Goal: Find specific page/section: Find specific page/section

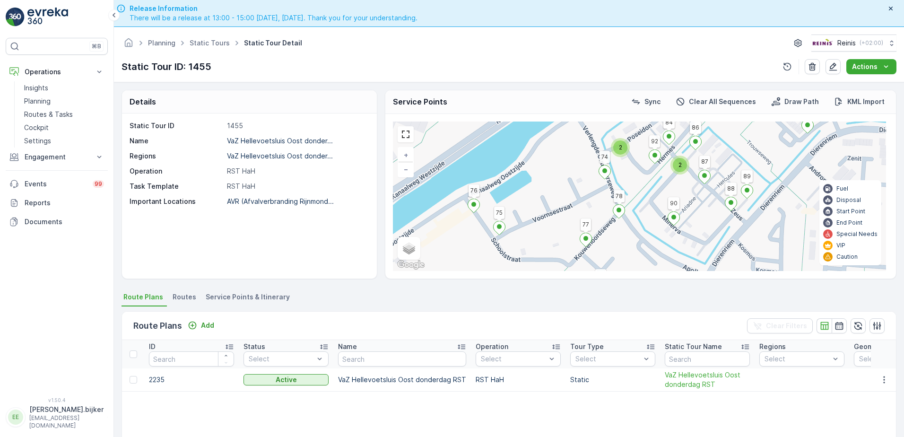
scroll to position [27, 0]
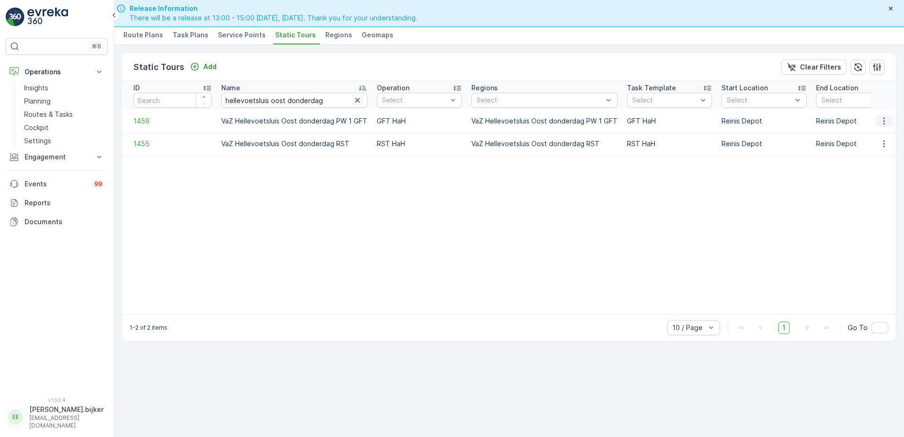
click at [885, 117] on icon "button" at bounding box center [883, 120] width 9 height 9
click at [880, 139] on span "See More Details" at bounding box center [867, 134] width 55 height 9
click at [324, 99] on input "hellevoetsluis oost donderdag" at bounding box center [294, 100] width 146 height 15
type input "hellevoetsluis oost maandag"
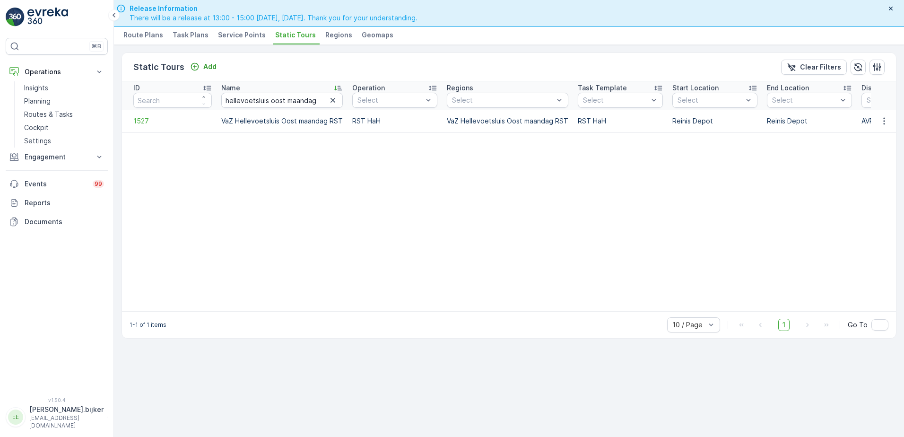
drag, startPoint x: 865, startPoint y: 172, endPoint x: 857, endPoint y: 175, distance: 8.7
click at [857, 175] on table "ID Name hellevoetsluis oost maandag Operation Select Regions Select Task Templa…" at bounding box center [653, 196] width 1063 height 230
click at [885, 120] on icon "button" at bounding box center [883, 120] width 9 height 9
click at [882, 134] on span "See More Details" at bounding box center [867, 134] width 55 height 9
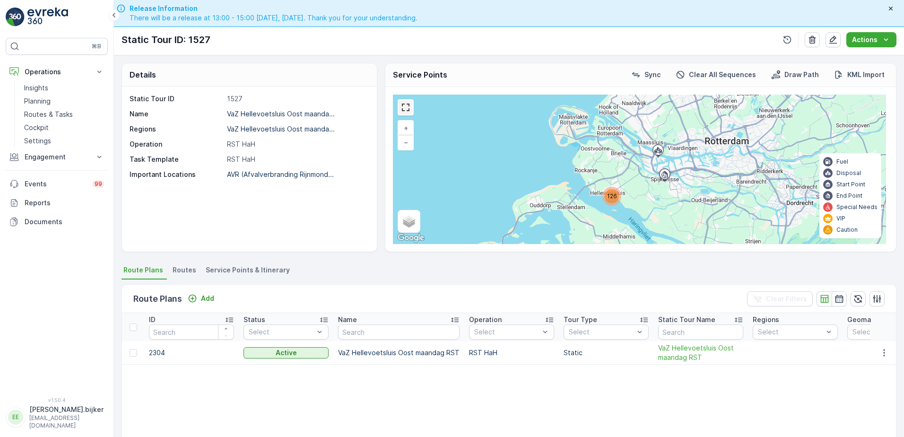
click at [405, 106] on link at bounding box center [405, 107] width 14 height 14
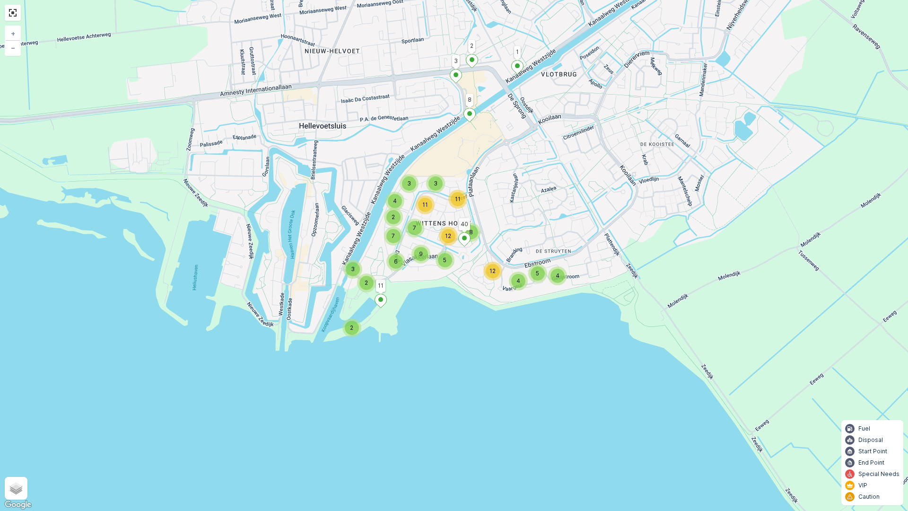
drag, startPoint x: 452, startPoint y: 223, endPoint x: 514, endPoint y: 355, distance: 145.3
click at [514, 355] on div "2 2 3 5 4 12 4 4 3 3 11 7 11 2 6 9 7 12 5 8 1 8 2 3 11 40 + − Satellite Roadmap…" at bounding box center [454, 255] width 908 height 511
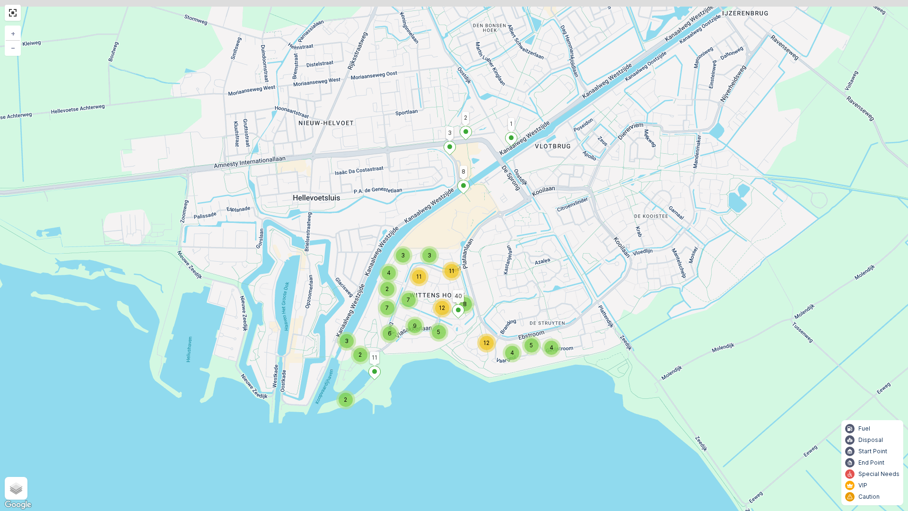
drag, startPoint x: 674, startPoint y: 231, endPoint x: 663, endPoint y: 251, distance: 23.5
click at [663, 251] on div "2 2 3 5 4 12 4 4 3 3 11 7 11 2 6 9 7 12 5 8 1 8 2 3 11 40 + − Satellite Roadmap…" at bounding box center [454, 255] width 908 height 511
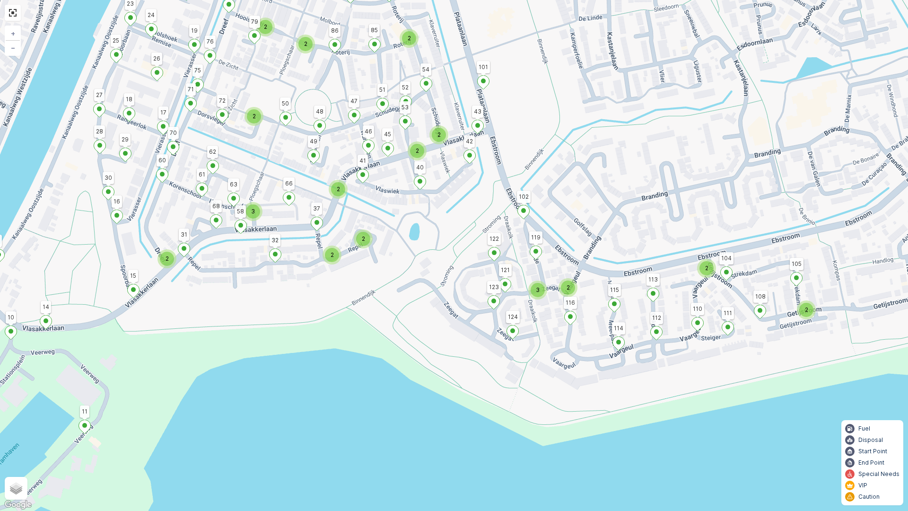
click at [807, 315] on div "2" at bounding box center [806, 310] width 14 height 14
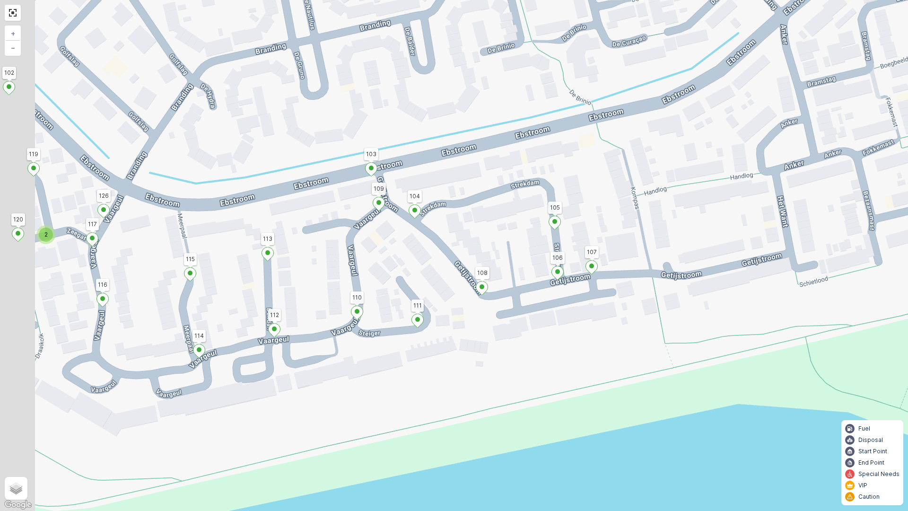
drag, startPoint x: 507, startPoint y: 302, endPoint x: 682, endPoint y: 356, distance: 183.3
click at [682, 356] on div "2 2 2 2 2 2 1 8 2 3 11 40 9 5 4 108 116 102 115 113 112 114 96 7 85 83 62 19 22…" at bounding box center [454, 255] width 908 height 511
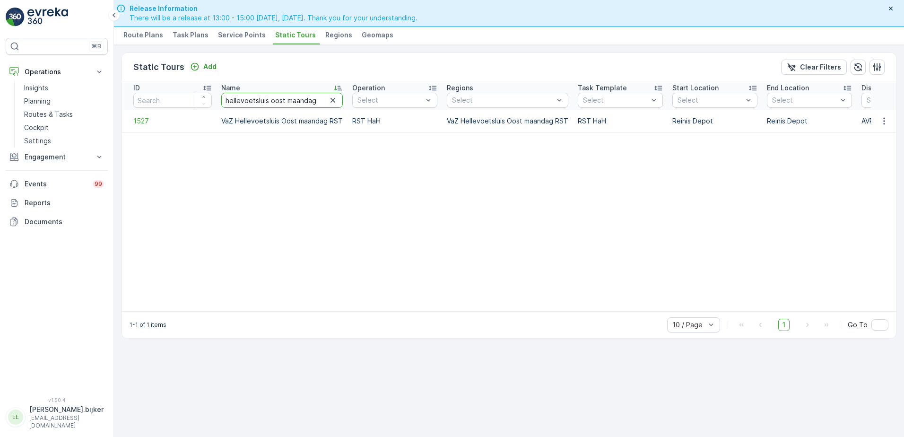
click at [316, 101] on input "hellevoetsluis oost maandag" at bounding box center [281, 100] width 121 height 15
type input "hellevoetsluis oost pw 1"
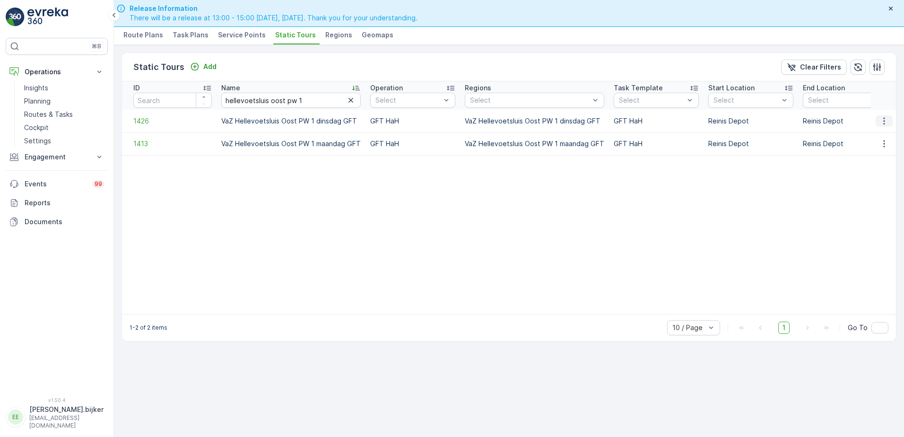
click at [891, 117] on button "button" at bounding box center [883, 120] width 17 height 11
click at [880, 136] on span "See More Details" at bounding box center [867, 134] width 55 height 9
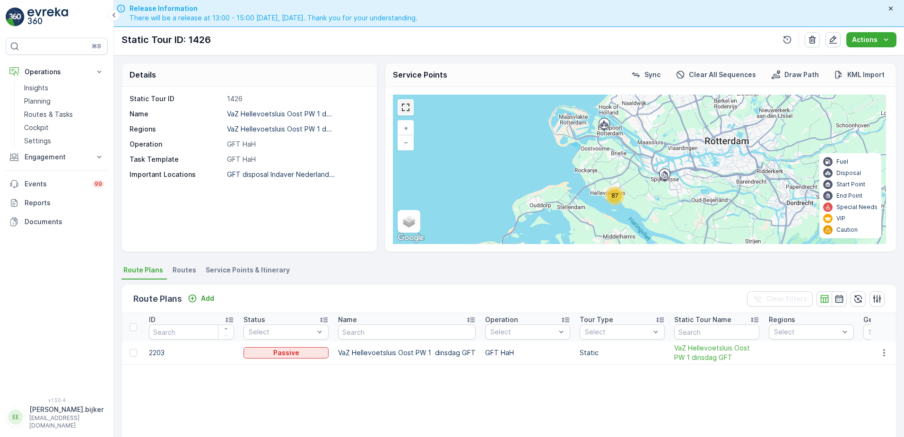
drag, startPoint x: 403, startPoint y: 107, endPoint x: 406, endPoint y: 156, distance: 49.7
click at [403, 107] on link at bounding box center [405, 107] width 14 height 14
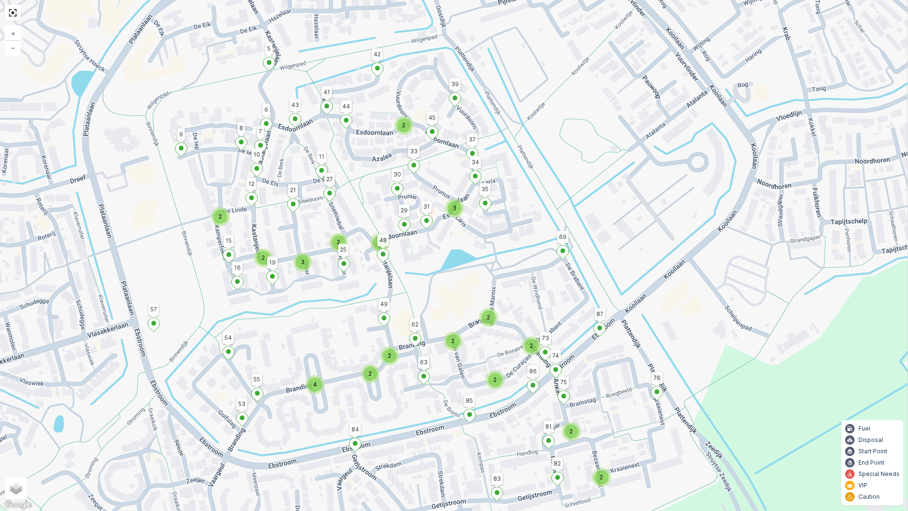
drag, startPoint x: 781, startPoint y: 299, endPoint x: 731, endPoint y: 318, distance: 53.6
click at [731, 318] on div "2 4 2 2 3 2 2 2 2 2 2 2 3 2 2 2 69 1 2 76 83 82 3 4 85 84 37 87 63 21 57 54 19 …" at bounding box center [454, 255] width 908 height 511
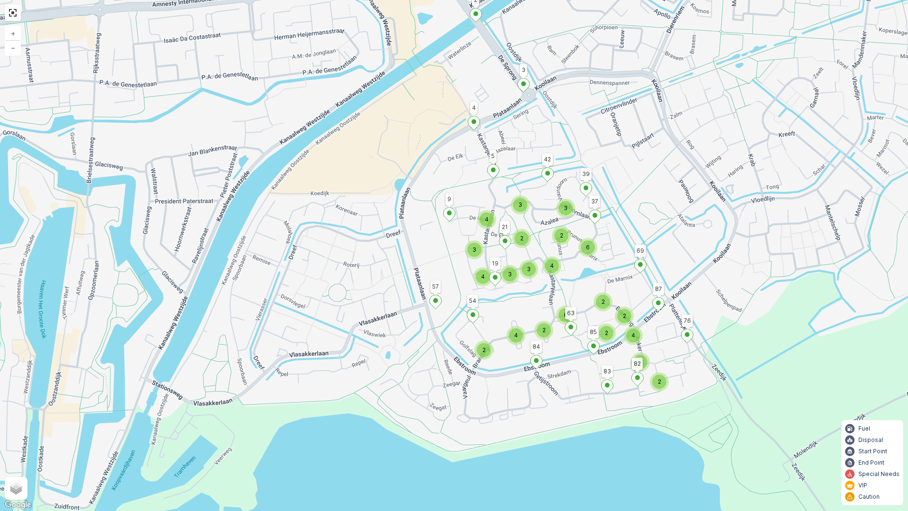
drag, startPoint x: 673, startPoint y: 194, endPoint x: 671, endPoint y: 145, distance: 49.2
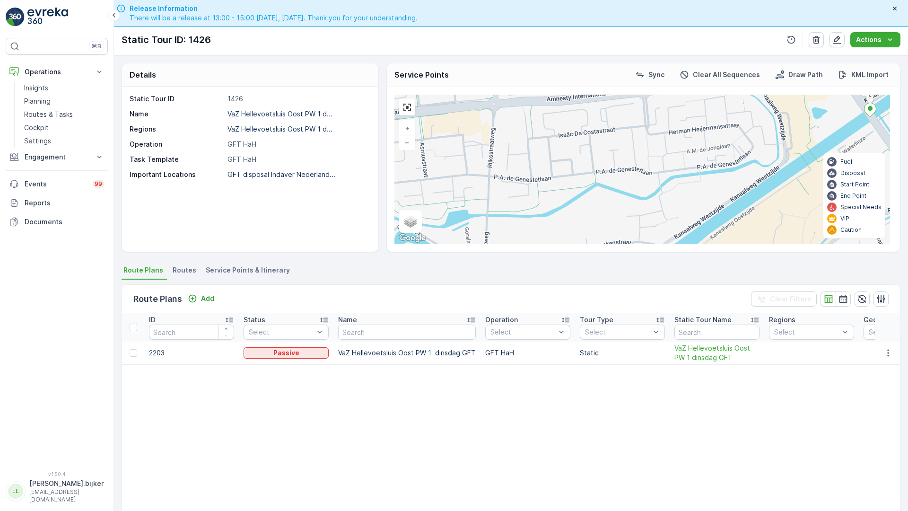
click at [671, 145] on div "2 4 3 4 2 6 3 2 2 4 2 2 6 2 3 4 4 3 2 3 3 69 1 2 76 83 82 3 4 85 84 37 87 63 21…" at bounding box center [641, 169] width 495 height 149
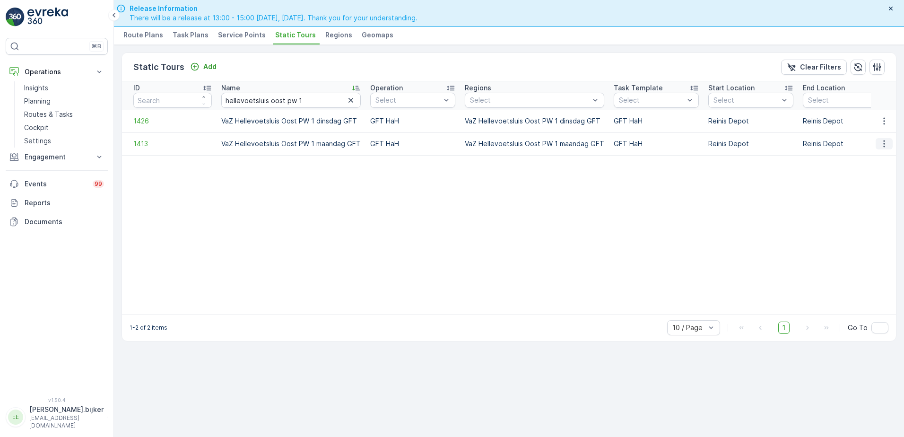
click at [883, 144] on icon "button" at bounding box center [883, 143] width 9 height 9
click at [880, 154] on span "See More Details" at bounding box center [867, 157] width 55 height 9
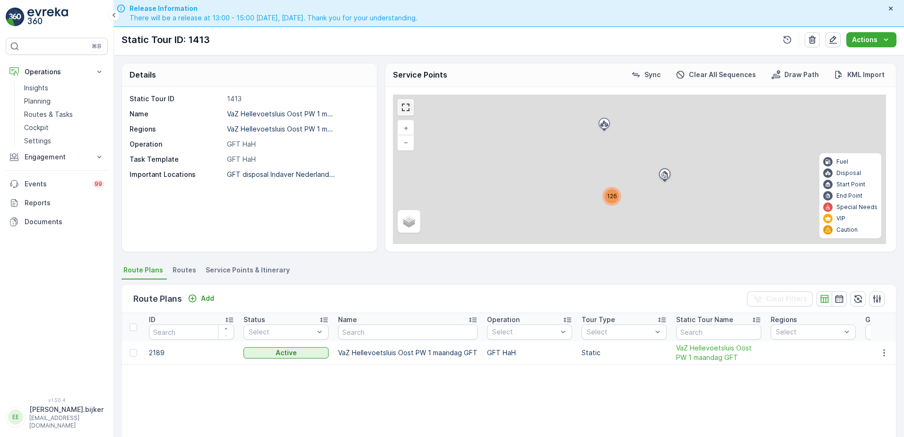
click at [408, 107] on link at bounding box center [405, 107] width 14 height 14
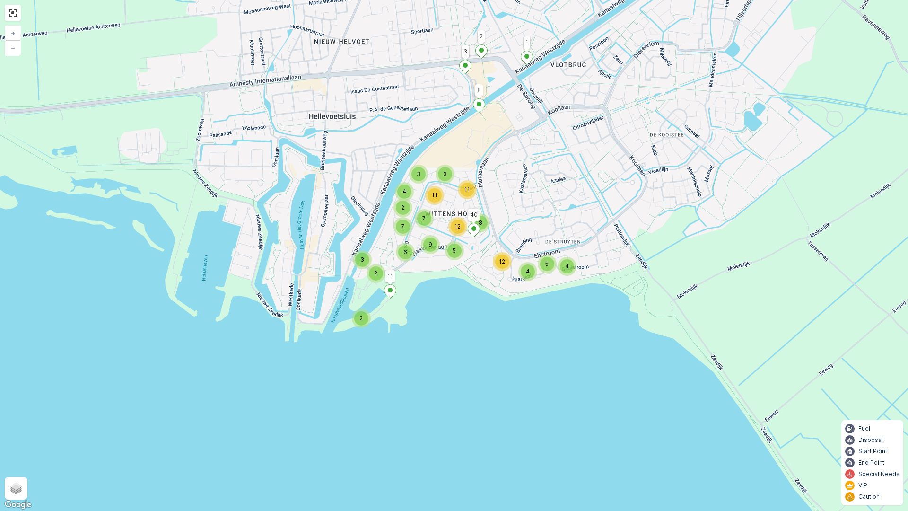
drag, startPoint x: 528, startPoint y: 200, endPoint x: 502, endPoint y: 296, distance: 99.3
click at [502, 296] on div "2 2 3 5 4 12 4 4 3 3 11 7 11 2 6 9 7 12 5 8 1 8 2 3 11 40 + − Satellite Roadmap…" at bounding box center [454, 255] width 908 height 511
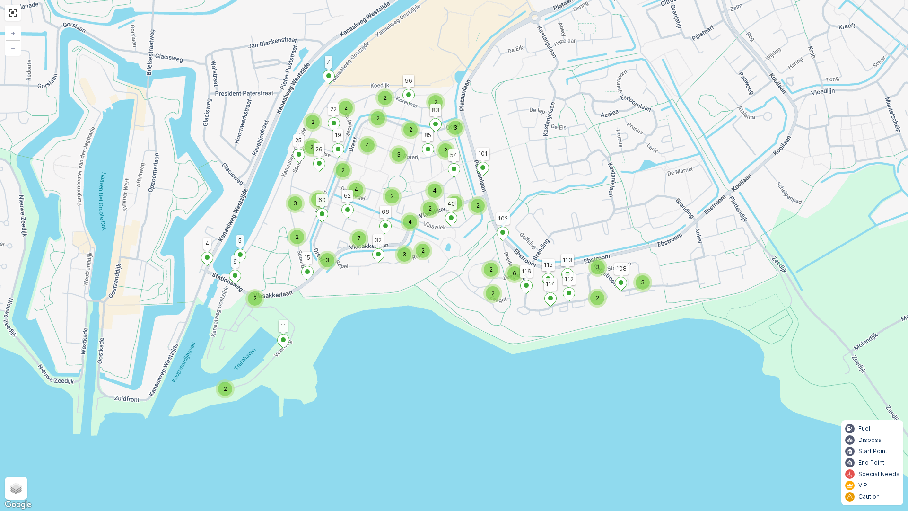
drag, startPoint x: 498, startPoint y: 289, endPoint x: 497, endPoint y: 319, distance: 29.3
click at [497, 319] on div "2 2 2 3 3 2 2 6 2 2 2 2 2 2 3 2 2 4 2 3 4 2 3 7 3 3 2 2 4 4 2 3 2 4 1 8 2 3 11 …" at bounding box center [454, 255] width 908 height 511
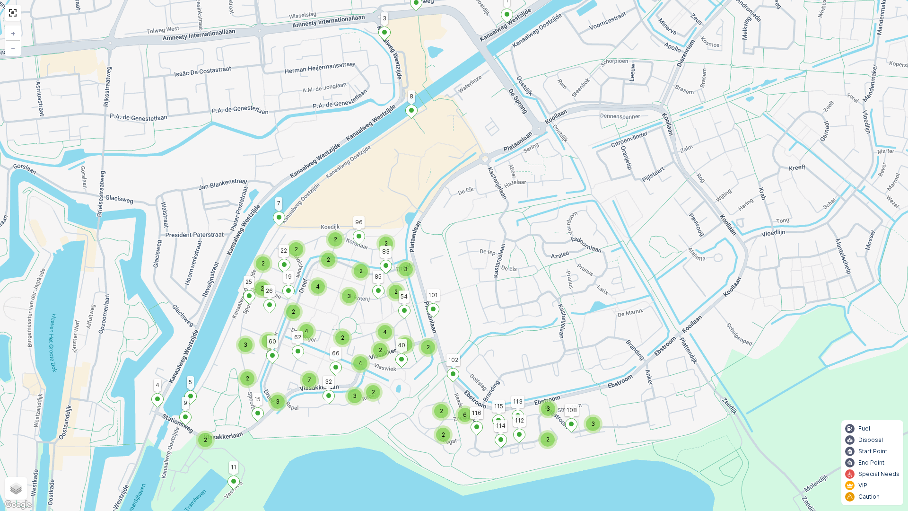
drag, startPoint x: 688, startPoint y: 186, endPoint x: 639, endPoint y: 327, distance: 149.8
click at [639, 327] on div "2 2 2 3 3 2 2 6 2 2 2 2 2 2 3 2 2 4 2 3 4 2 3 7 3 3 2 2 4 4 2 3 2 4 1 8 2 3 11 …" at bounding box center [454, 255] width 908 height 511
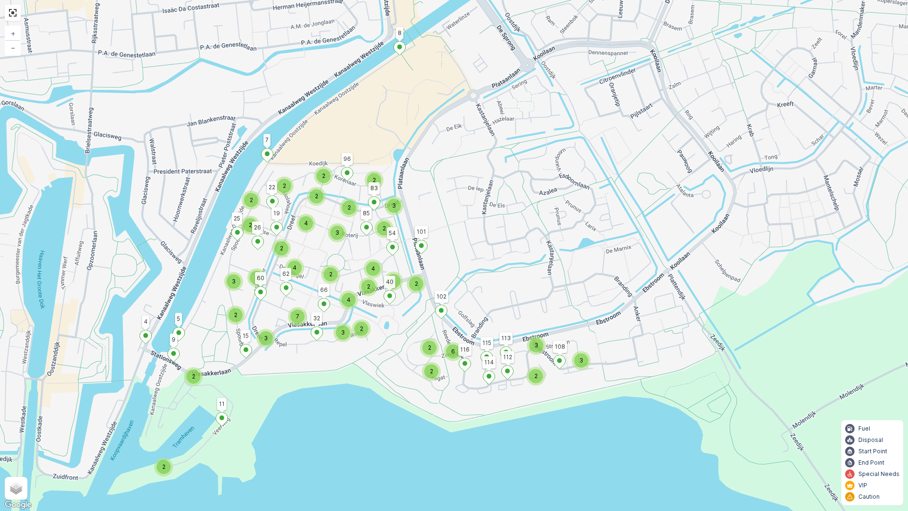
drag, startPoint x: 641, startPoint y: 198, endPoint x: 634, endPoint y: 111, distance: 87.2
click at [632, 113] on div "2 2 2 3 3 2 2 6 2 2 2 2 2 2 3 2 2 4 2 3 4 2 3 7 3 3 2 2 4 4 2 3 2 4 1 8 2 3 11 …" at bounding box center [454, 255] width 908 height 511
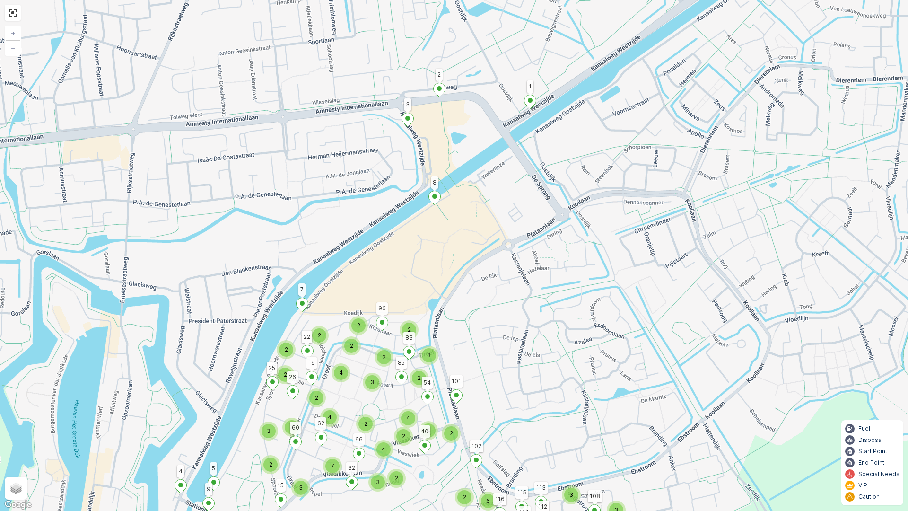
drag, startPoint x: 561, startPoint y: 178, endPoint x: 597, endPoint y: 330, distance: 156.3
click at [597, 330] on div "2 2 2 3 3 2 2 6 2 2 2 2 2 2 3 2 2 4 2 3 4 2 3 7 3 3 2 2 4 4 2 3 2 4 1 8 2 3 11 …" at bounding box center [454, 255] width 908 height 511
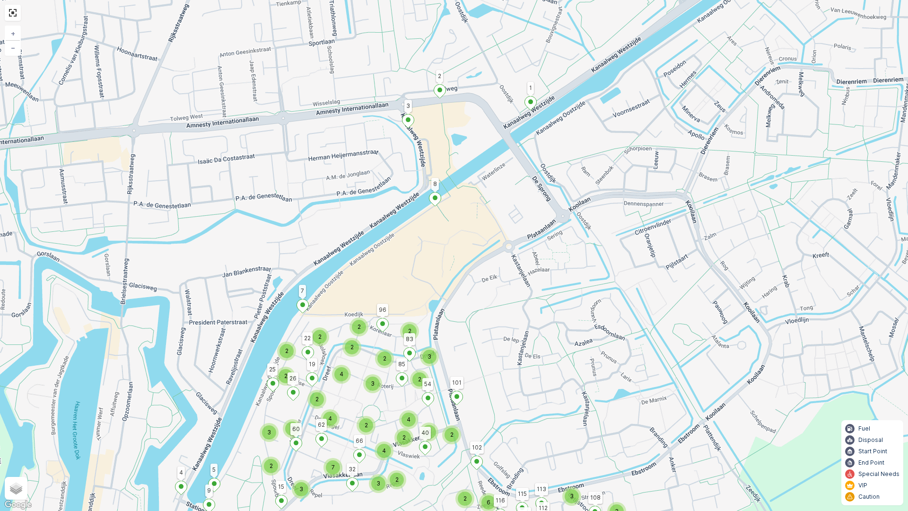
click at [747, 186] on div "2 2 2 3 3 2 2 6 2 2 2 2 2 2 3 2 2 4 2 3 4 2 3 7 3 3 2 2 4 4 2 3 2 4 1 8 2 3 11 …" at bounding box center [454, 255] width 908 height 511
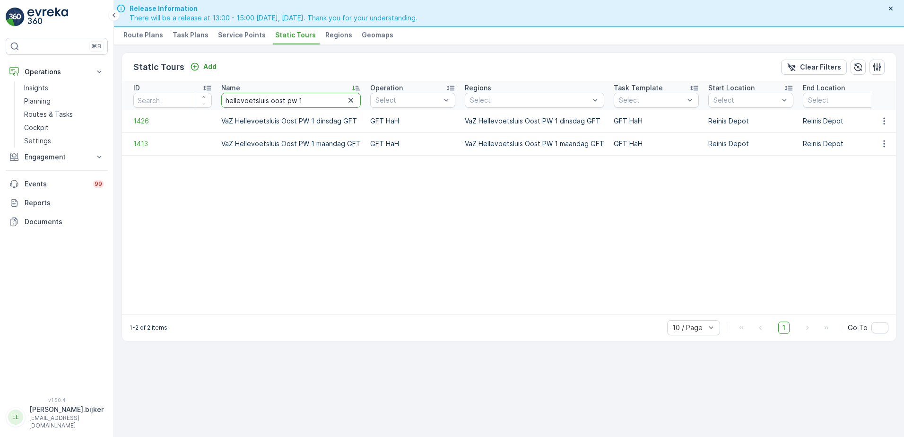
drag, startPoint x: 300, startPoint y: 100, endPoint x: 286, endPoint y: 102, distance: 14.4
click at [286, 102] on input "hellevoetsluis oost pw 1" at bounding box center [290, 100] width 139 height 15
type input "hellevoetsluis oost vrijdag"
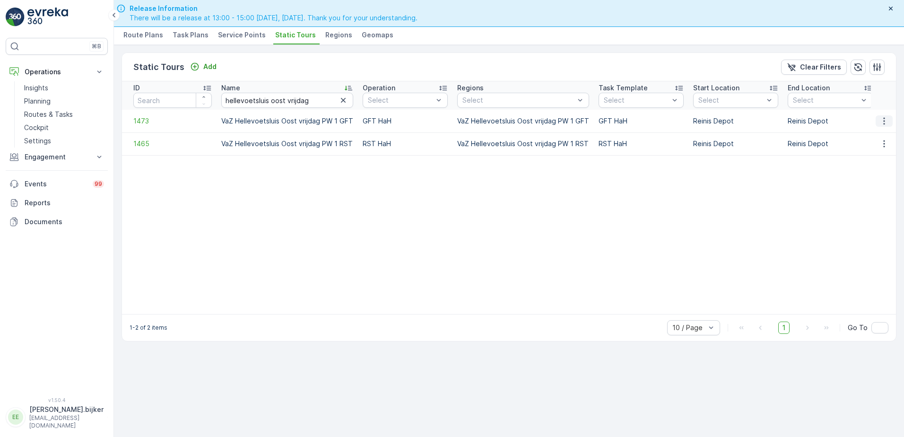
click at [885, 120] on icon "button" at bounding box center [883, 120] width 9 height 9
click at [873, 135] on span "See More Details" at bounding box center [867, 134] width 55 height 9
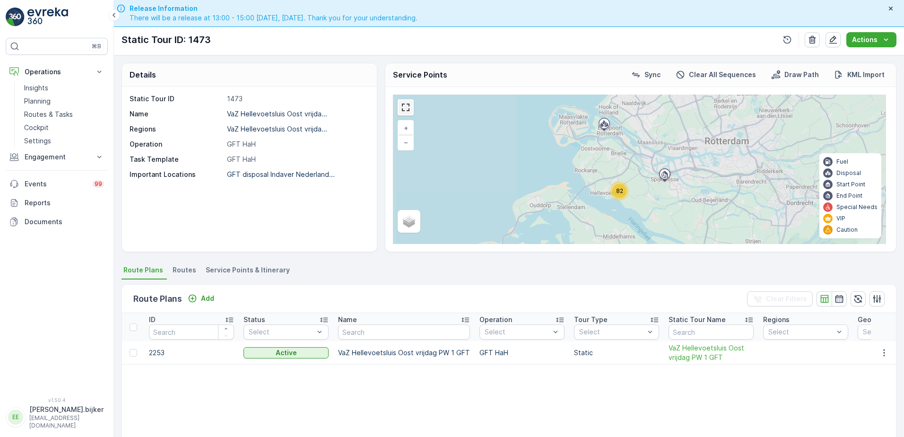
click at [400, 111] on link at bounding box center [405, 107] width 14 height 14
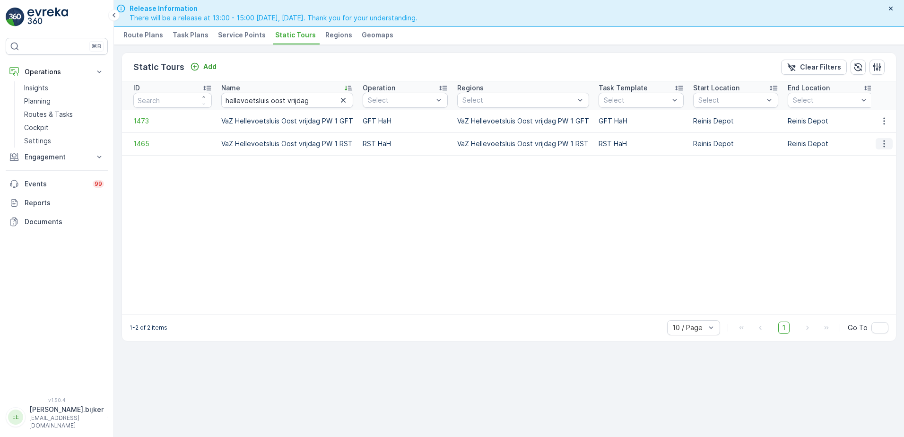
click at [884, 146] on icon "button" at bounding box center [883, 143] width 1 height 7
click at [861, 160] on span "See More Details" at bounding box center [867, 157] width 55 height 9
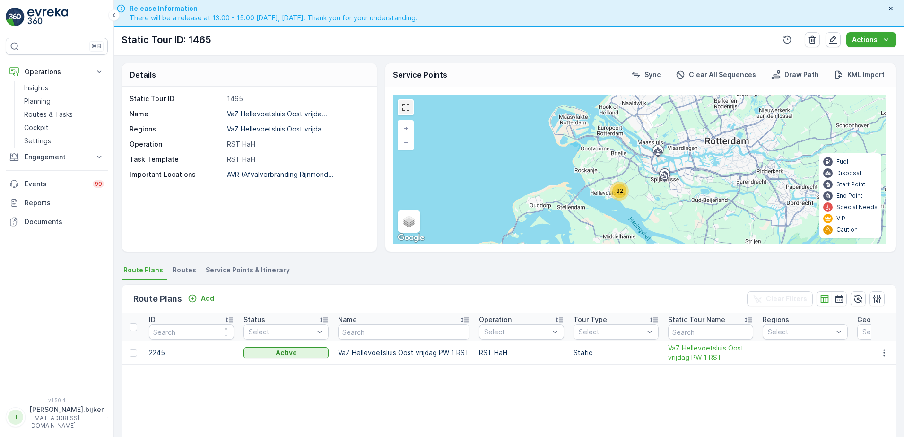
drag, startPoint x: 409, startPoint y: 109, endPoint x: 411, endPoint y: 158, distance: 49.2
click at [409, 109] on link at bounding box center [405, 107] width 14 height 14
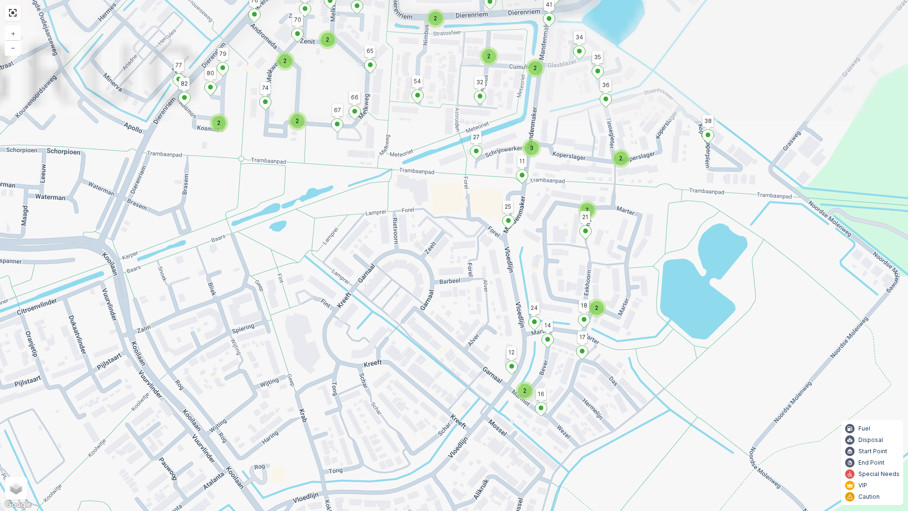
drag, startPoint x: 709, startPoint y: 303, endPoint x: 672, endPoint y: 352, distance: 61.1
click at [672, 352] on div "2 3 2 2 2 2 3 2 2 2 2 2 2 2 2 2 3 38 25 58 57 76 1 2 36 27 4 48 42 32 9 54 65 5…" at bounding box center [454, 255] width 908 height 511
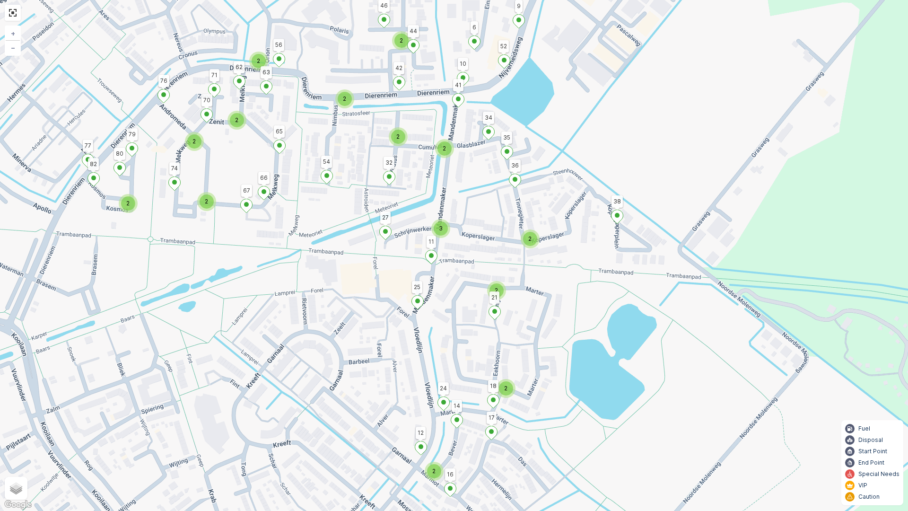
drag, startPoint x: 751, startPoint y: 199, endPoint x: 705, endPoint y: 224, distance: 51.8
click at [705, 224] on div "2 3 2 2 2 2 3 2 2 2 2 2 2 2 2 2 3 38 25 58 57 76 1 2 36 27 4 48 42 32 9 54 65 5…" at bounding box center [454, 255] width 908 height 511
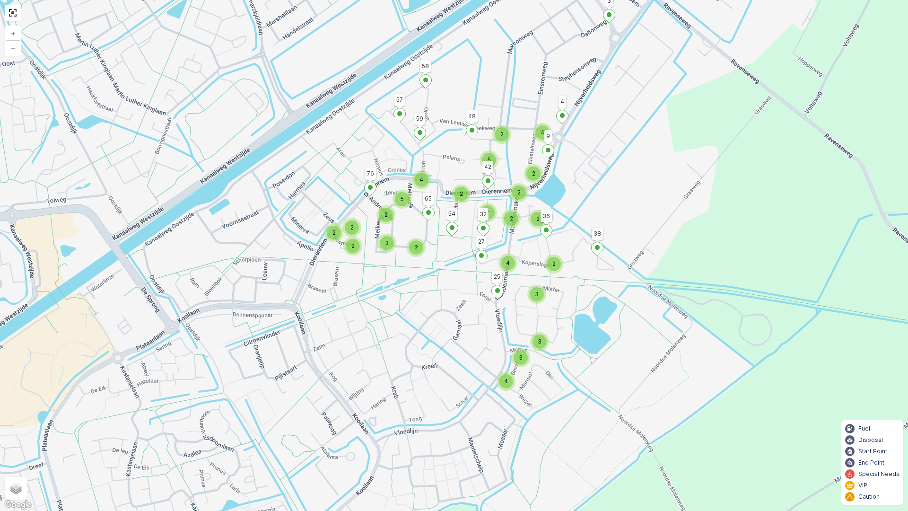
drag, startPoint x: 642, startPoint y: 191, endPoint x: 638, endPoint y: 221, distance: 30.0
click at [638, 221] on div "2 4 3 3 3 4 2 2 2 4 2 2 2 2 2 5 2 2 2 2 3 5 4 3 38 25 58 57 76 1 2 36 27 4 48 4…" at bounding box center [454, 255] width 908 height 511
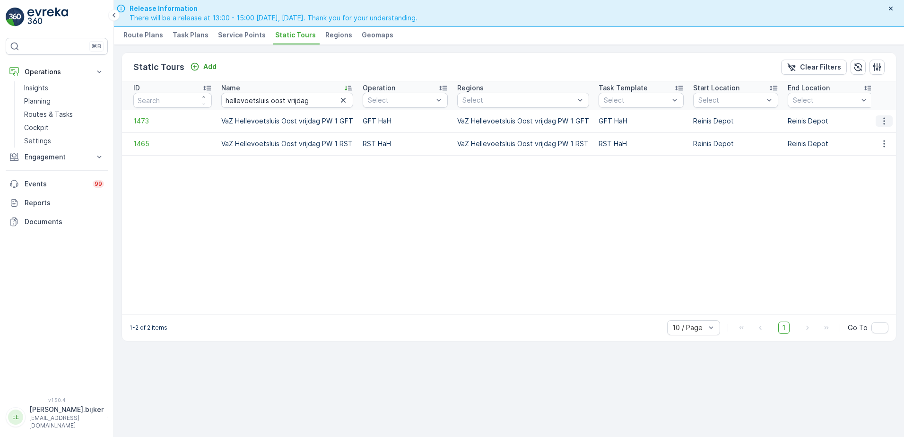
click at [884, 119] on icon "button" at bounding box center [883, 120] width 9 height 9
click at [856, 137] on span "See More Details" at bounding box center [867, 134] width 55 height 9
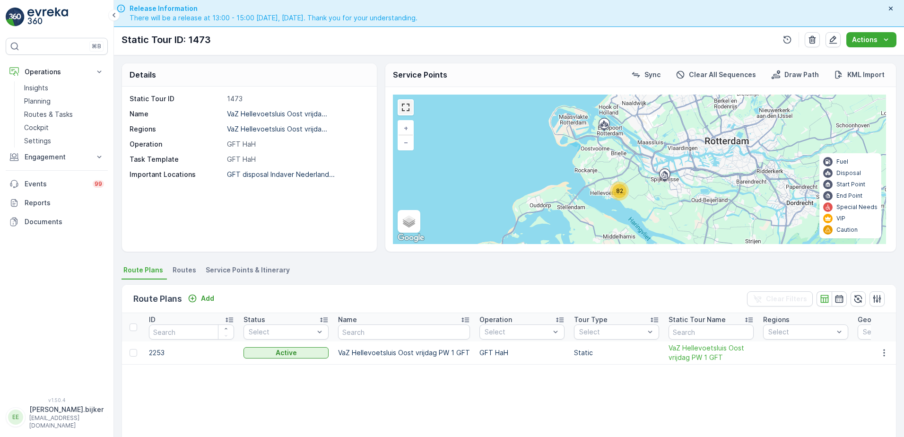
click at [408, 112] on link at bounding box center [405, 107] width 14 height 14
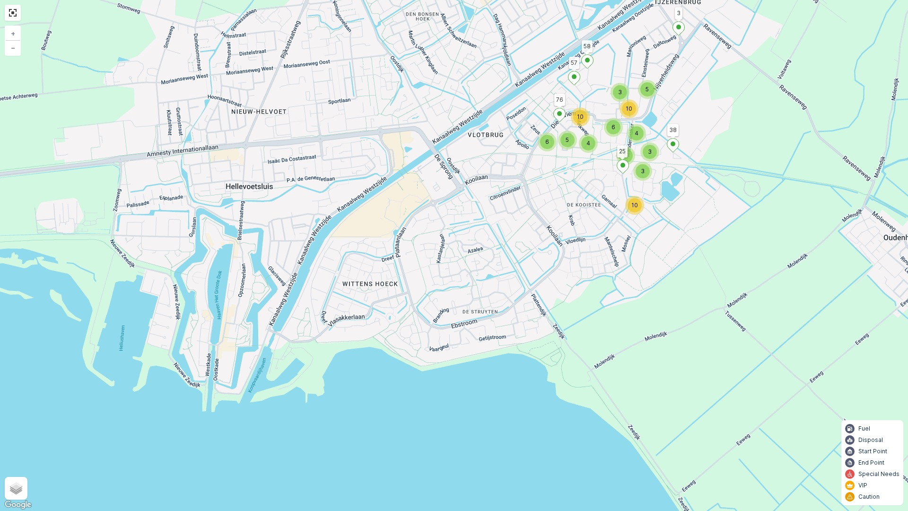
drag, startPoint x: 563, startPoint y: 457, endPoint x: 741, endPoint y: 293, distance: 242.2
click at [741, 293] on div "2 3 5 3 10 6 5 3 6 10 4 4 5 10 3 38 58 25 57 76 + − Satellite Roadmap Terrain H…" at bounding box center [454, 255] width 908 height 511
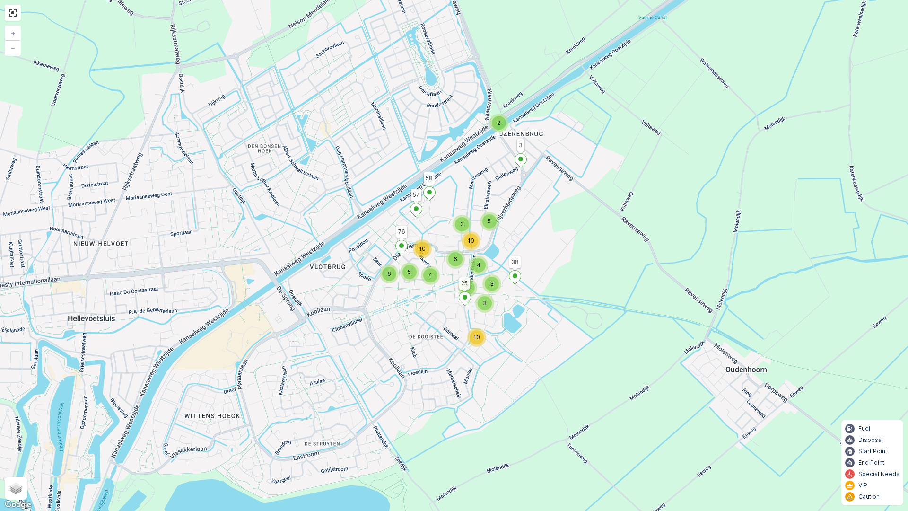
drag, startPoint x: 739, startPoint y: 273, endPoint x: 581, endPoint y: 405, distance: 205.7
click at [581, 405] on div "2 3 5 3 10 6 5 3 6 10 4 4 5 10 3 38 58 25 57 76 + − Satellite Roadmap Terrain H…" at bounding box center [454, 255] width 908 height 511
click at [283, 128] on div "2 3 5 3 10 6 5 3 6 10 4 4 5 10 3 38 58 25 57 76 + − Satellite Roadmap Terrain H…" at bounding box center [454, 255] width 908 height 511
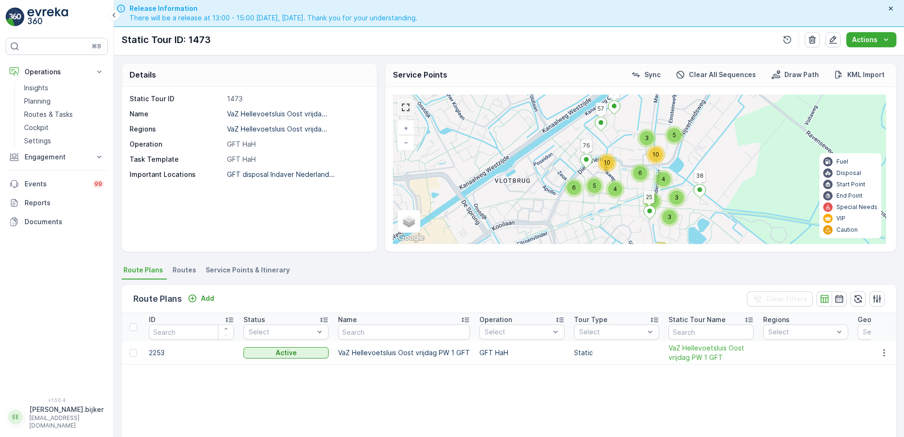
click at [408, 106] on link at bounding box center [405, 107] width 14 height 14
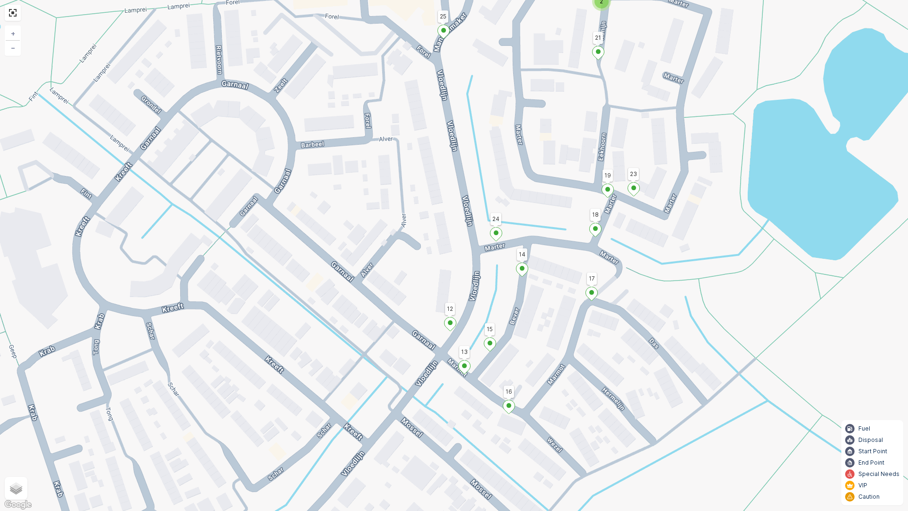
click at [758, 317] on div "2 2 3 38 58 25 57 76 1 2 36 27 4 48 42 32 9 54 65 59 39 37 11 40 28 26 21 24 17…" at bounding box center [454, 255] width 908 height 511
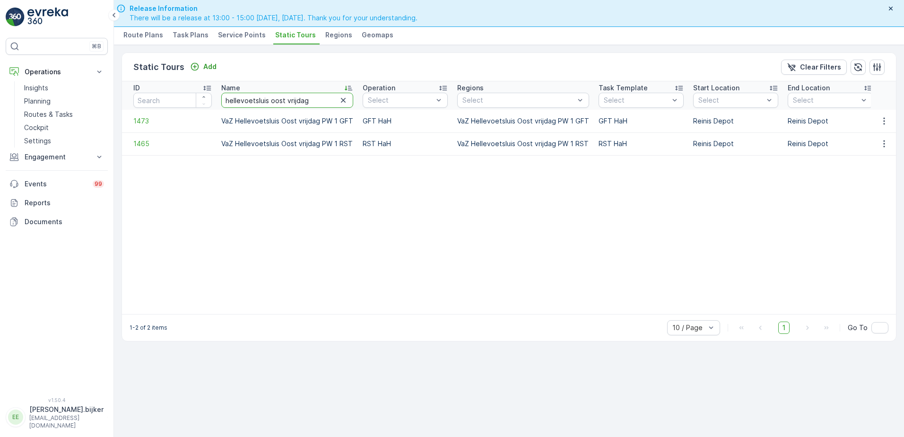
drag, startPoint x: 306, startPoint y: 101, endPoint x: 287, endPoint y: 107, distance: 20.5
click at [287, 107] on input "hellevoetsluis oost vrijdag" at bounding box center [287, 100] width 132 height 15
type input "hellevoetsluis oost woensdag"
click at [883, 120] on icon "button" at bounding box center [883, 120] width 9 height 9
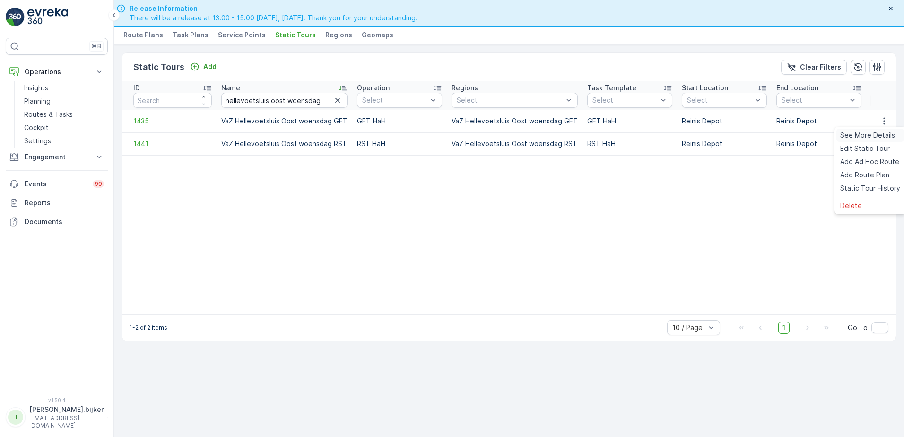
click at [875, 137] on span "See More Details" at bounding box center [867, 134] width 55 height 9
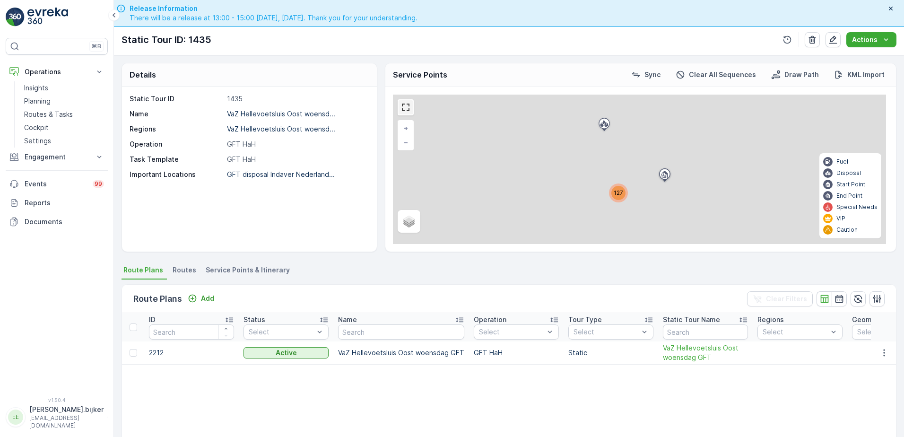
click at [409, 108] on link at bounding box center [405, 107] width 14 height 14
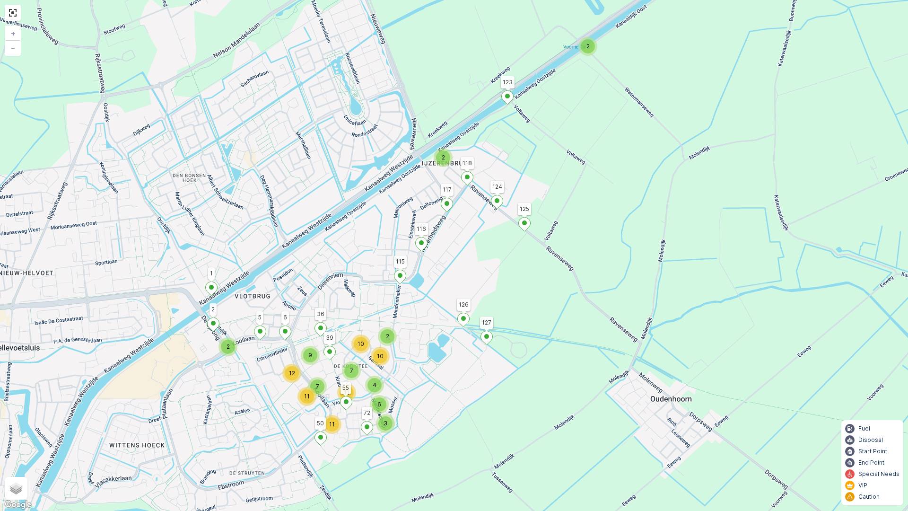
drag, startPoint x: 732, startPoint y: 205, endPoint x: 688, endPoint y: 275, distance: 82.6
click at [688, 275] on div "2 2 2 7 11 12 11 4 3 6 9 7 11 2 10 10 123 117 116 115 50 6 5 1 2 125 124 118 12…" at bounding box center [454, 255] width 908 height 511
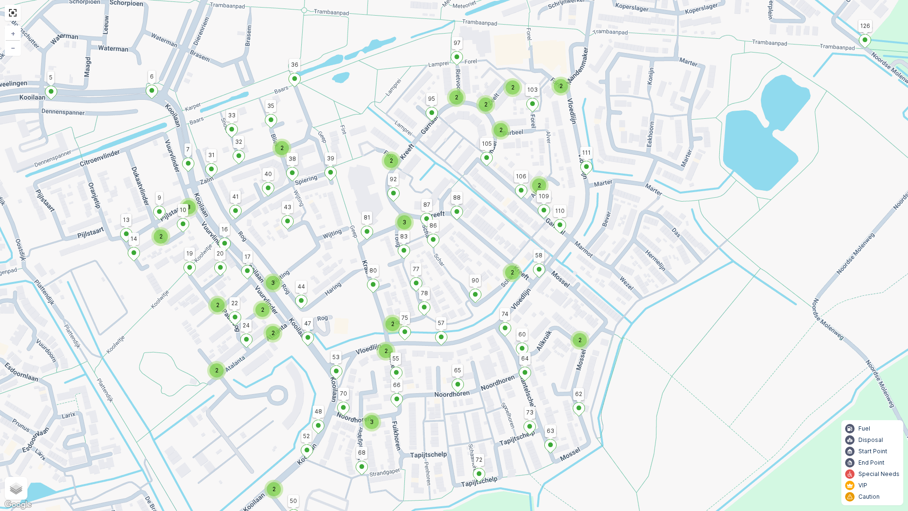
drag, startPoint x: 625, startPoint y: 338, endPoint x: 677, endPoint y: 249, distance: 103.1
click at [677, 249] on div "3 2 3 3 2 2 2 2 2 2 2 2 3 2 2 2 2 2 2 2 2 2 123 117 116 115 50 6 5 1 2 125 124 …" at bounding box center [454, 255] width 908 height 511
click at [664, 340] on div "3 2 3 3 2 2 2 2 2 2 2 2 3 2 2 2 2 2 2 2 2 2 123 117 116 115 50 6 5 1 2 125 124 …" at bounding box center [454, 255] width 908 height 511
